Goal: Task Accomplishment & Management: Use online tool/utility

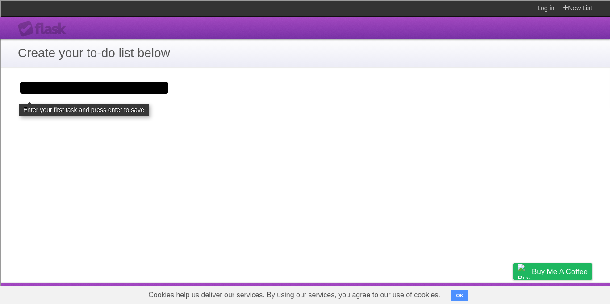
type input "**********"
click input "**********" at bounding box center [0, 0] width 0 height 0
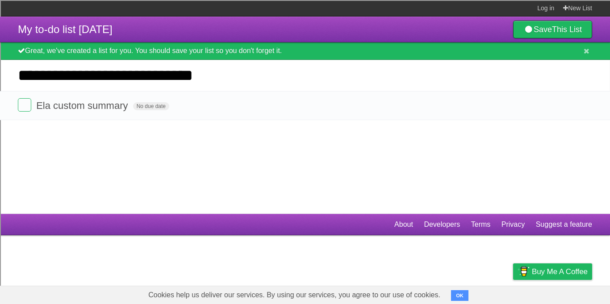
type input "**********"
click input "*********" at bounding box center [0, 0] width 0 height 0
